Goal: Task Accomplishment & Management: Complete application form

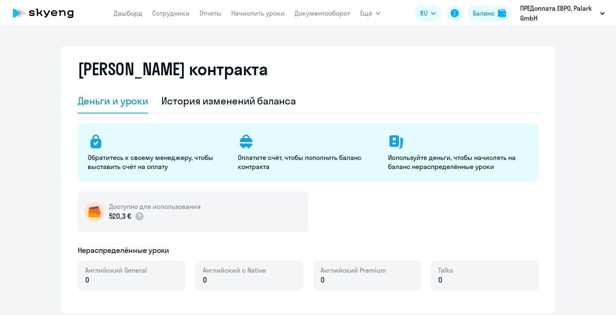
select select "english_adult_not_native_speaker"
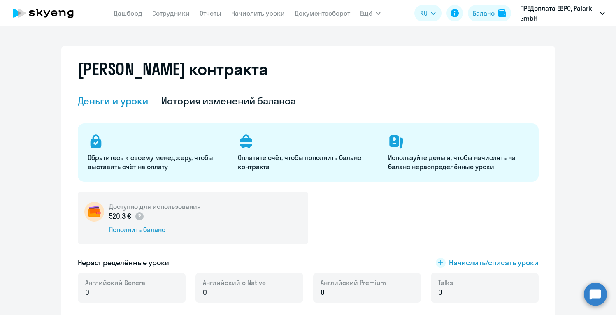
click at [394, 82] on div "[PERSON_NAME] контракта" at bounding box center [308, 74] width 461 height 30
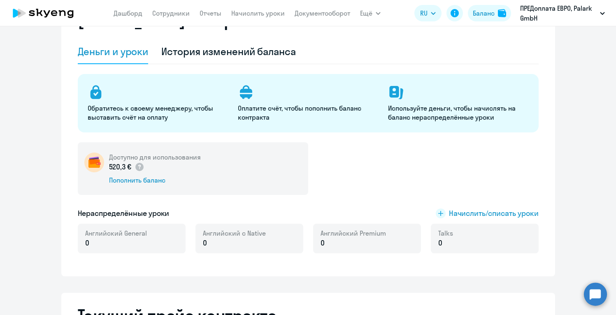
scroll to position [33, 0]
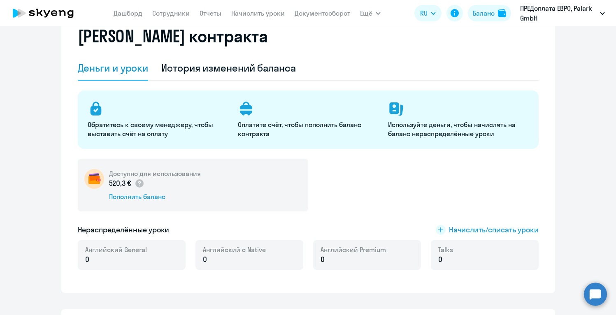
click at [383, 189] on div "Доступно для использования 520,3 € Пополнить баланс" at bounding box center [308, 185] width 461 height 53
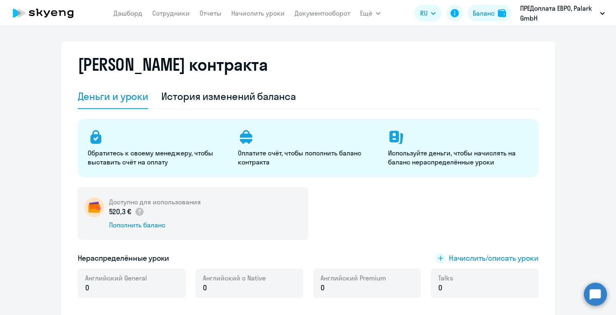
scroll to position [0, 0]
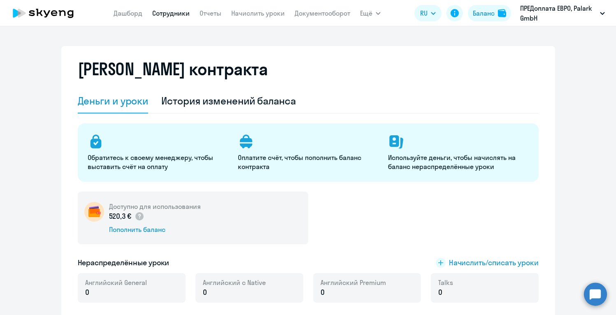
click at [171, 11] on link "Сотрудники" at bounding box center [170, 13] width 37 height 8
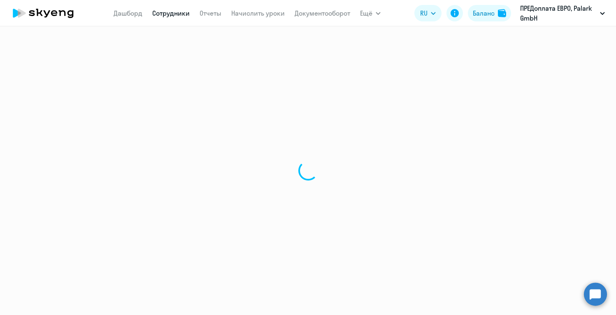
select select "30"
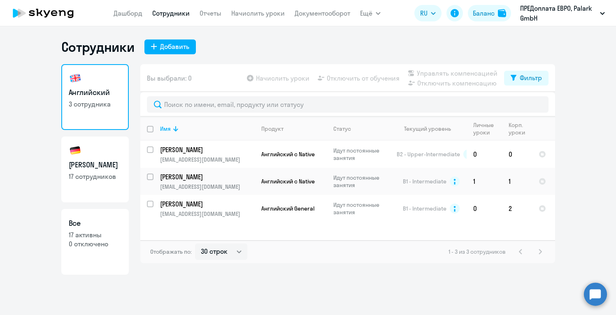
click at [98, 168] on h3 "[PERSON_NAME]" at bounding box center [95, 165] width 53 height 11
select select "30"
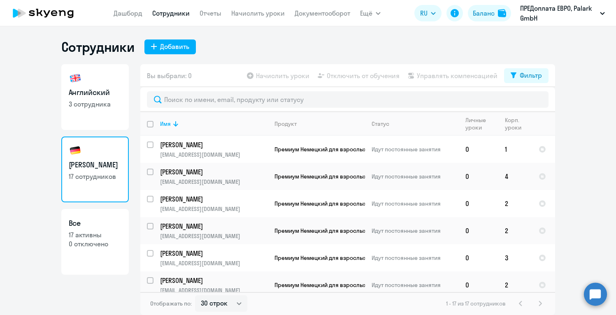
click at [301, 77] on app-table-action-button "Начислить уроки" at bounding box center [277, 76] width 64 height 10
click at [592, 72] on ng-component "Сотрудники Добавить Английский 3 сотрудника Немецкий 17 сотрудников Все 17 акти…" at bounding box center [308, 177] width 616 height 277
click at [581, 155] on ng-component "Сотрудники Добавить Английский 3 сотрудника Немецкий 17 сотрудников Все 17 акти…" at bounding box center [308, 177] width 616 height 277
click at [175, 61] on div "Сотрудники Добавить Английский 3 сотрудника Немецкий 17 сотрудников Все 17 акти…" at bounding box center [308, 177] width 494 height 277
click at [175, 49] on div "Добавить" at bounding box center [174, 47] width 29 height 10
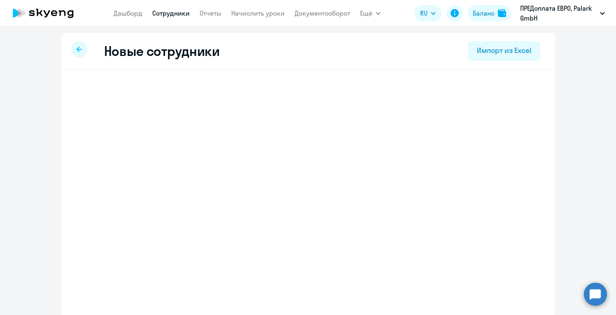
select select "english_adult_not_native_speaker"
select select "2"
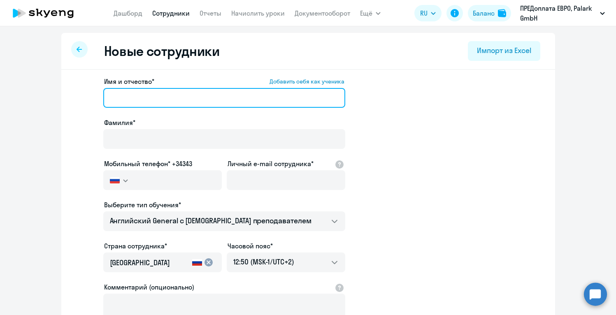
click at [191, 98] on input "Имя и отчество* Добавить себя как ученика" at bounding box center [224, 98] width 242 height 20
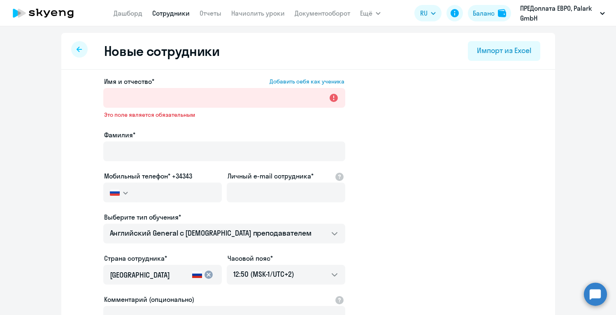
click at [79, 48] on icon at bounding box center [79, 50] width 5 height 6
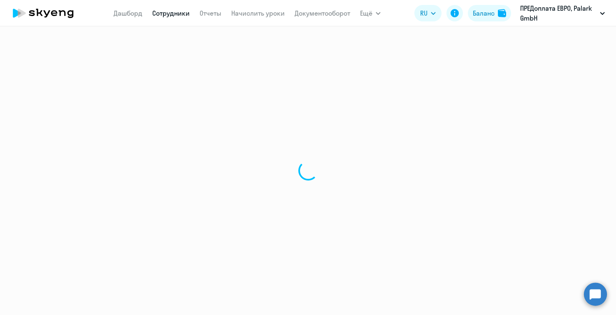
select select "30"
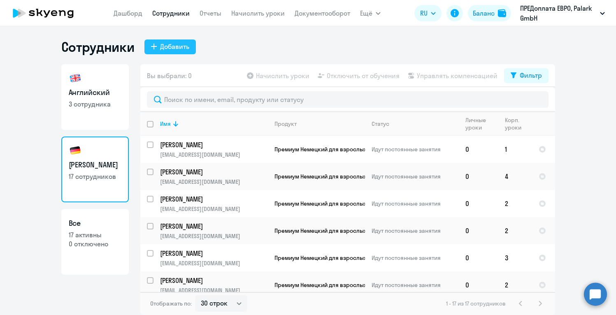
click at [171, 44] on div "Добавить" at bounding box center [174, 47] width 29 height 10
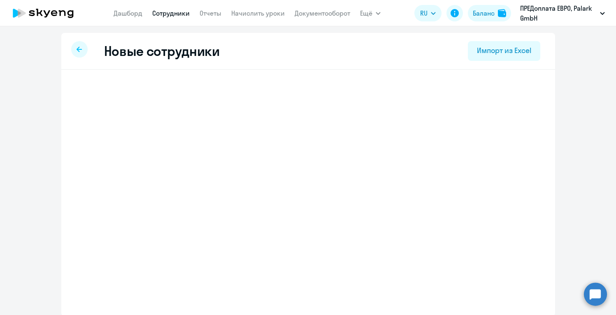
select select "english_adult_not_native_speaker"
select select "2"
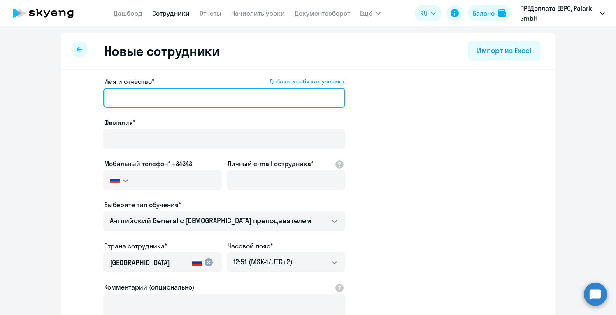
click at [168, 99] on input "Имя и отчество* Добавить себя как ученика" at bounding box center [224, 98] width 242 height 20
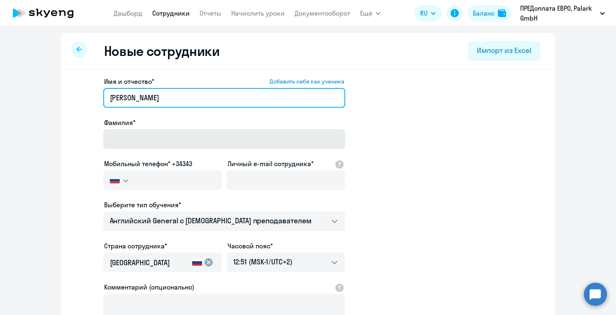
type input "[PERSON_NAME]"
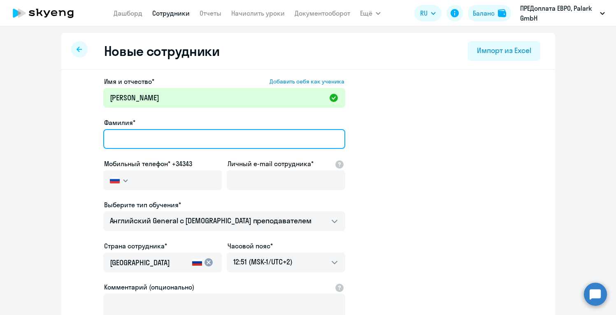
click at [150, 146] on input "Фамилия*" at bounding box center [224, 139] width 242 height 20
type input "Buzmakova"
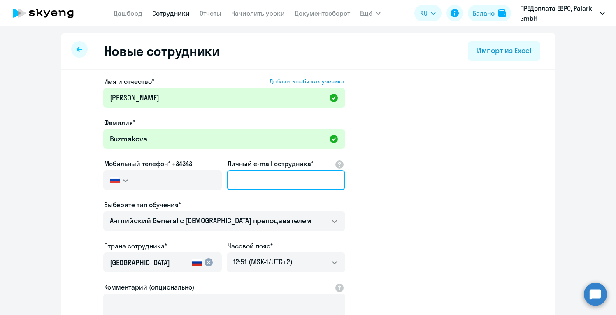
click at [285, 189] on input "Личный e-mail сотрудника*" at bounding box center [286, 180] width 119 height 20
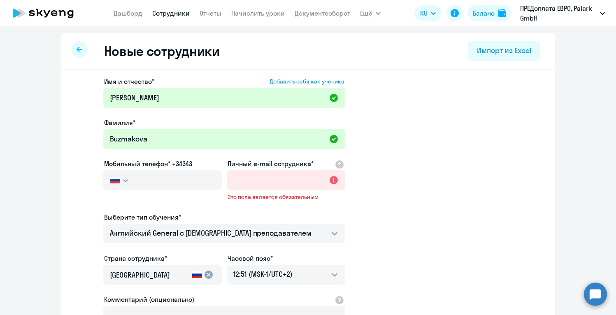
click at [413, 189] on app-new-student-form "Имя и отчество* Добавить себя как ученика [PERSON_NAME]* [PERSON_NAME] Мобильны…" at bounding box center [309, 230] width 468 height 306
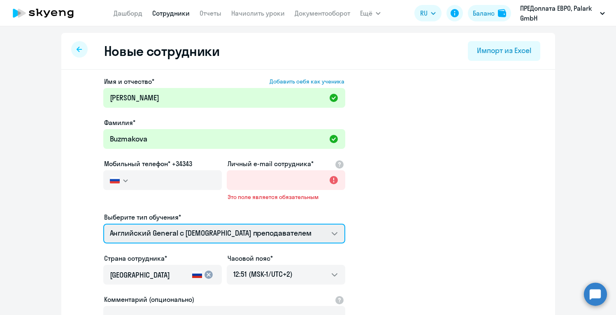
click at [334, 236] on select "Английский General с [DEMOGRAPHIC_DATA] преподавателем Английский General с рус…" at bounding box center [224, 234] width 242 height 20
select select "german_adult_not_native_speaker_premium"
click at [103, 224] on select "Английский General с [DEMOGRAPHIC_DATA] преподавателем Английский General с рус…" at bounding box center [224, 234] width 242 height 20
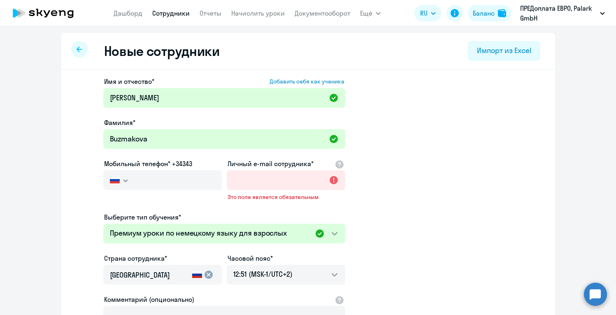
click at [379, 236] on app-new-student-form "Имя и отчество* Добавить себя как ученика [PERSON_NAME]* [PERSON_NAME] Мобильны…" at bounding box center [309, 230] width 468 height 306
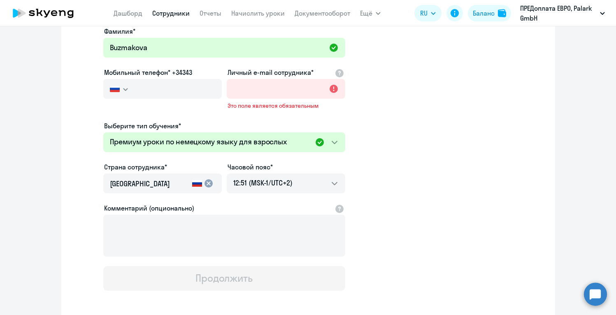
scroll to position [99, 0]
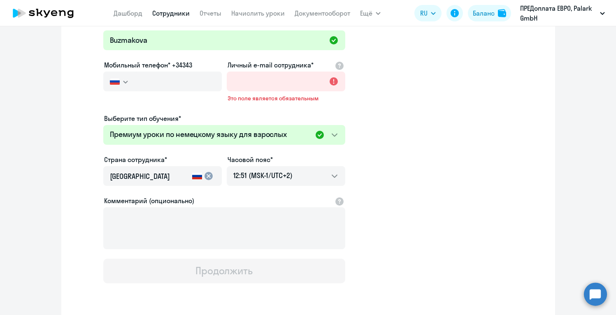
click at [196, 177] on rect at bounding box center [197, 177] width 10 height 3
click at [210, 176] on mat-icon "cancel" at bounding box center [209, 176] width 10 height 10
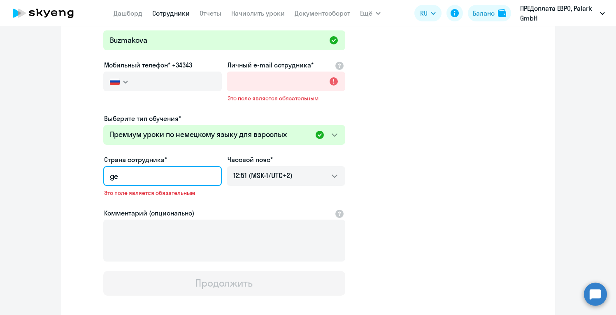
type input "g"
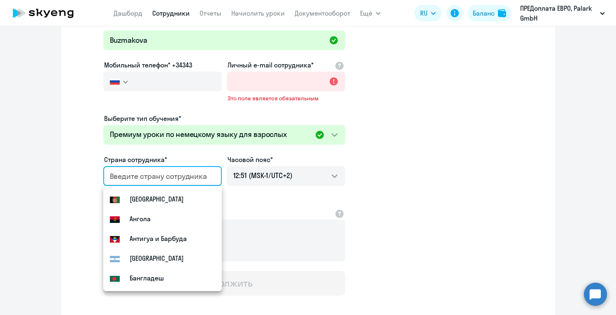
paste input "[GEOGRAPHIC_DATA]"
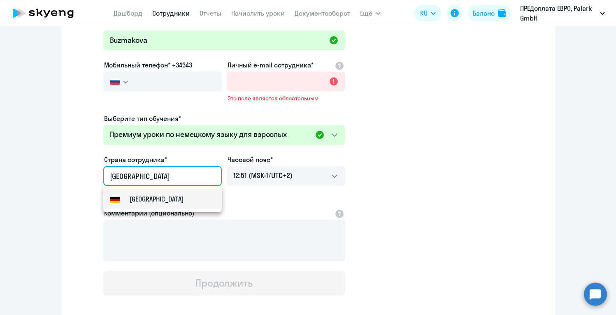
type input "[GEOGRAPHIC_DATA]"
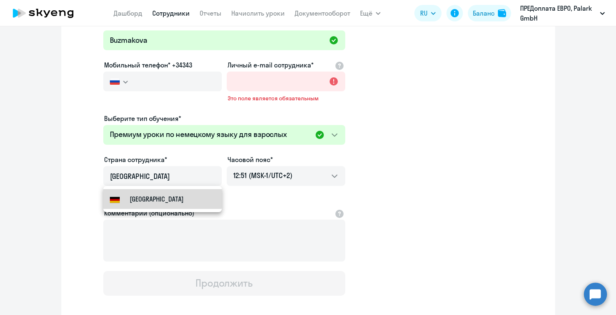
click at [153, 198] on small "[GEOGRAPHIC_DATA]" at bounding box center [157, 199] width 54 height 10
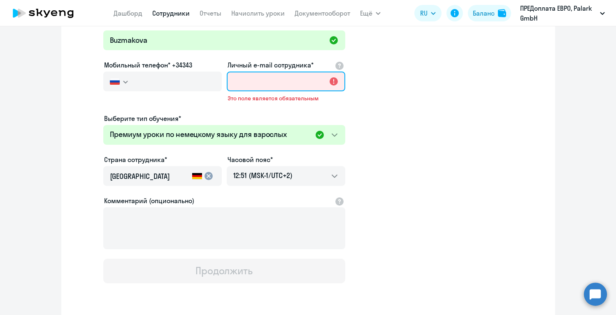
click at [273, 83] on input "Личный e-mail сотрудника*" at bounding box center [286, 82] width 119 height 20
